Goal: Download file/media

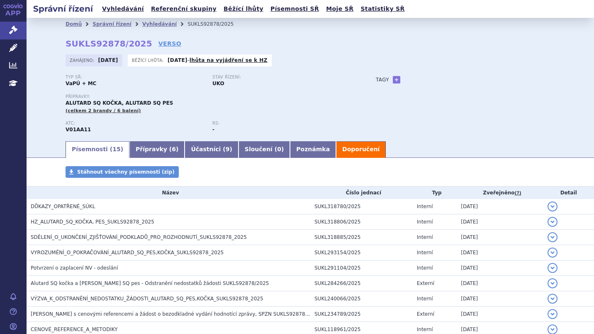
scroll to position [2, 0]
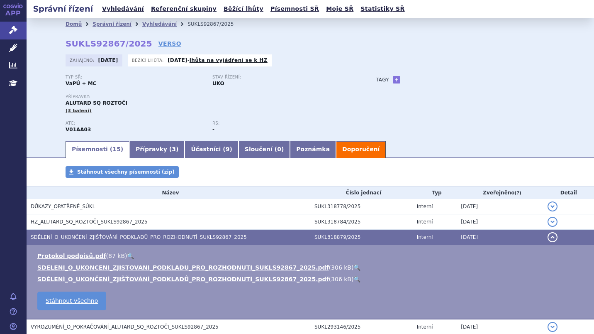
scroll to position [20, 0]
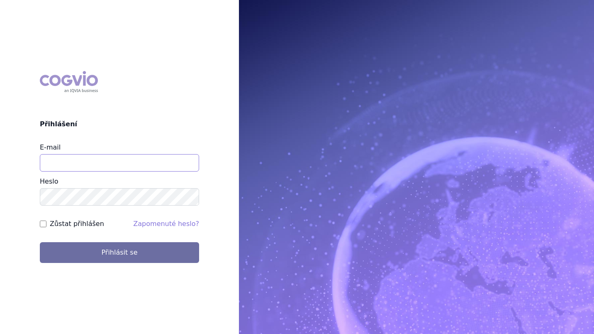
type input "slavomir.smolko@alk.net"
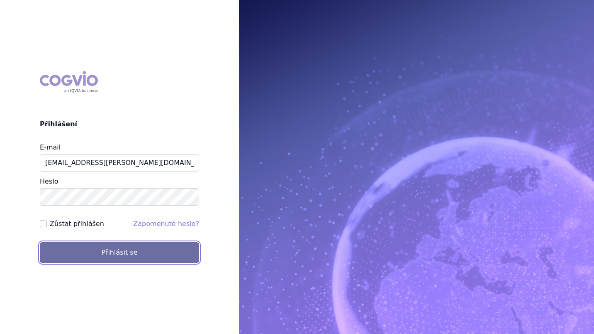
click at [113, 256] on button "Přihlásit se" at bounding box center [119, 252] width 159 height 21
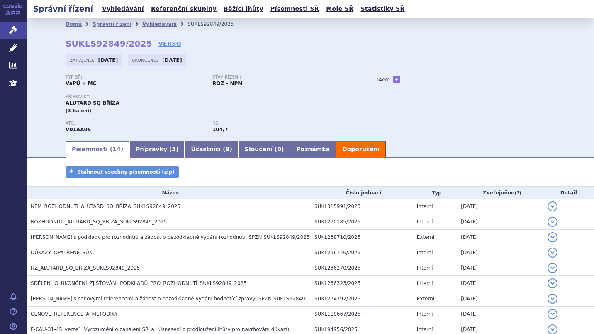
click at [122, 209] on span "NPM_ROZHODNUTÍ_ALUTARD_SQ_BŘÍZA_SUKLS92849_2025" at bounding box center [106, 206] width 150 height 6
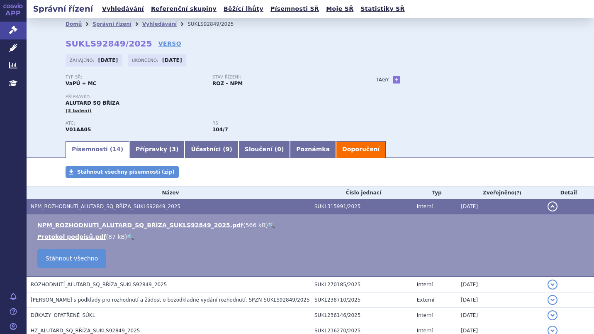
click at [111, 226] on link "NPM_ROZHODNUTÍ_ALUTARD_SQ_BŘÍZA_SUKLS92849_2025.pdf" at bounding box center [140, 225] width 206 height 7
